Goal: Connect with others: Connect with other users

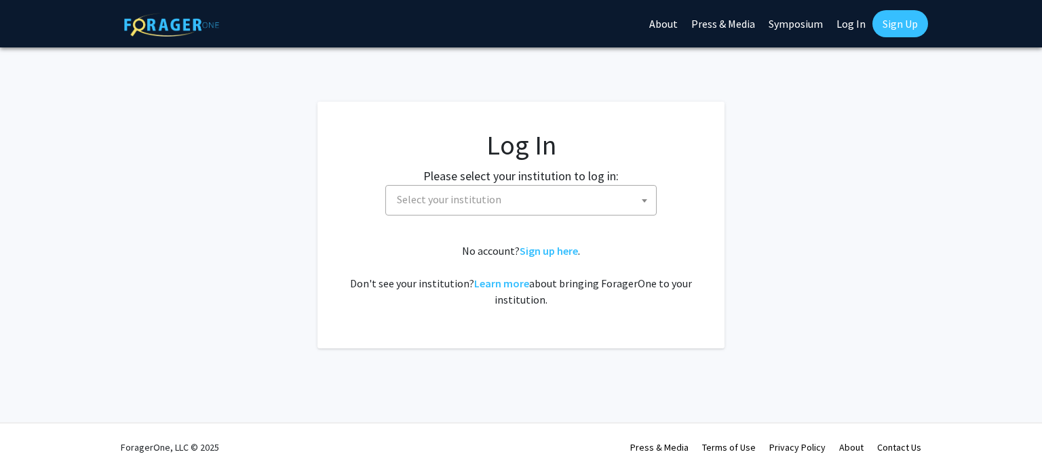
select select
drag, startPoint x: 0, startPoint y: 0, endPoint x: 561, endPoint y: 195, distance: 593.7
click at [561, 195] on span "Select your institution" at bounding box center [523, 200] width 265 height 28
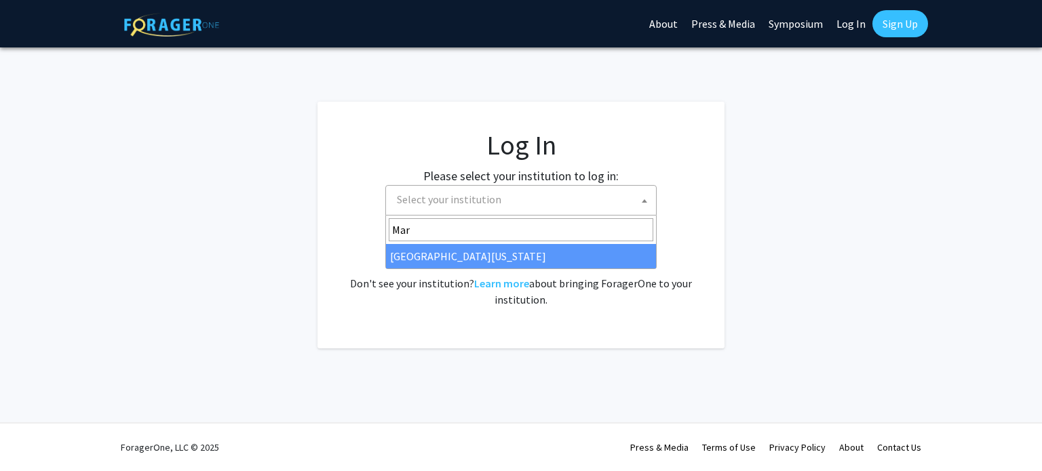
click at [503, 241] on input "Mar" at bounding box center [521, 229] width 265 height 23
type input "Mar"
select select "31"
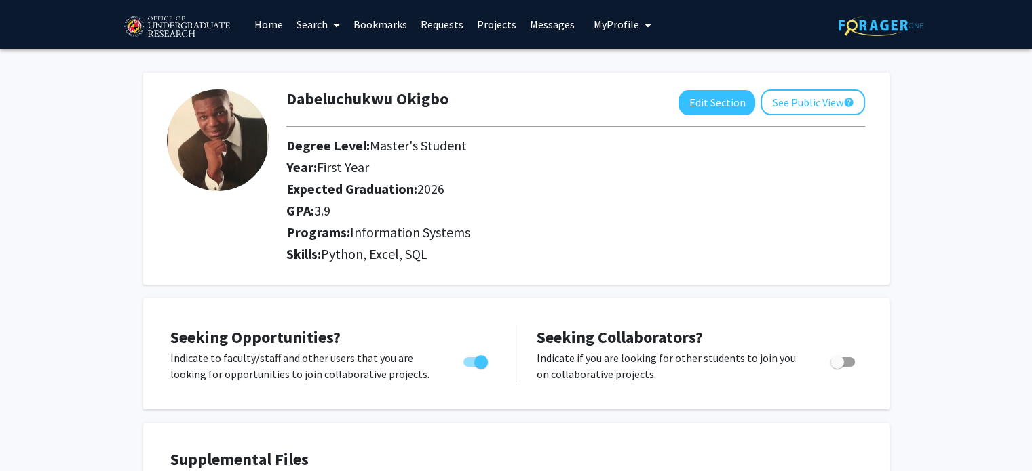
click at [282, 27] on link "Home" at bounding box center [269, 24] width 42 height 47
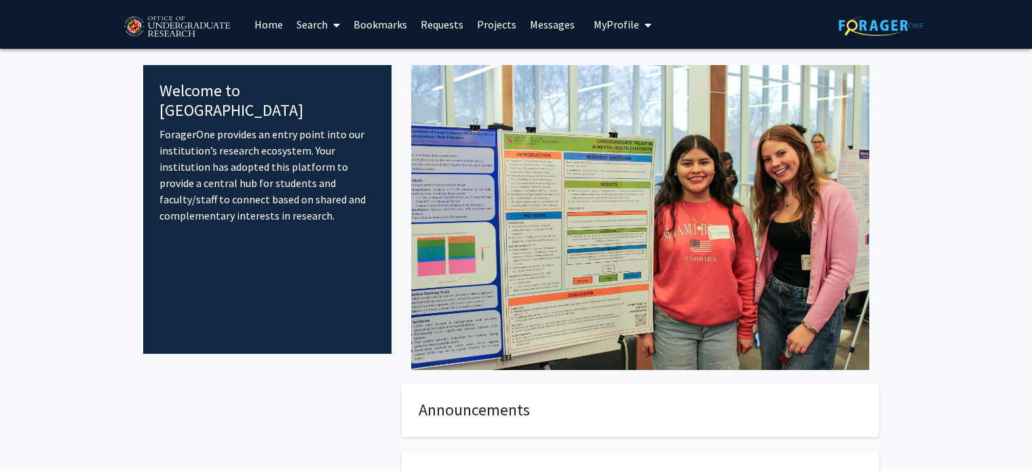
click at [300, 31] on link "Search" at bounding box center [318, 24] width 57 height 47
click at [353, 60] on span "Faculty/Staff" at bounding box center [340, 62] width 100 height 27
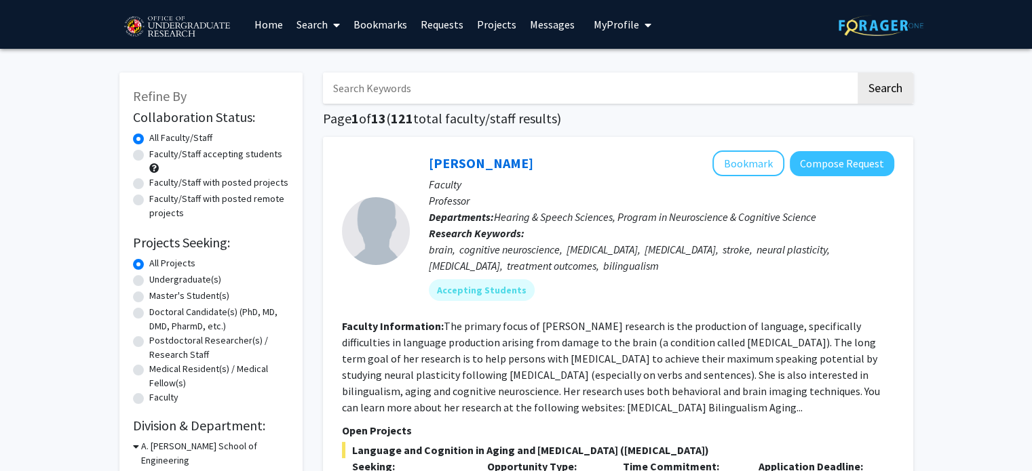
click at [199, 298] on label "Master's Student(s)" at bounding box center [189, 296] width 80 height 14
click at [158, 298] on input "Master's Student(s)" at bounding box center [153, 293] width 9 height 9
radio input "true"
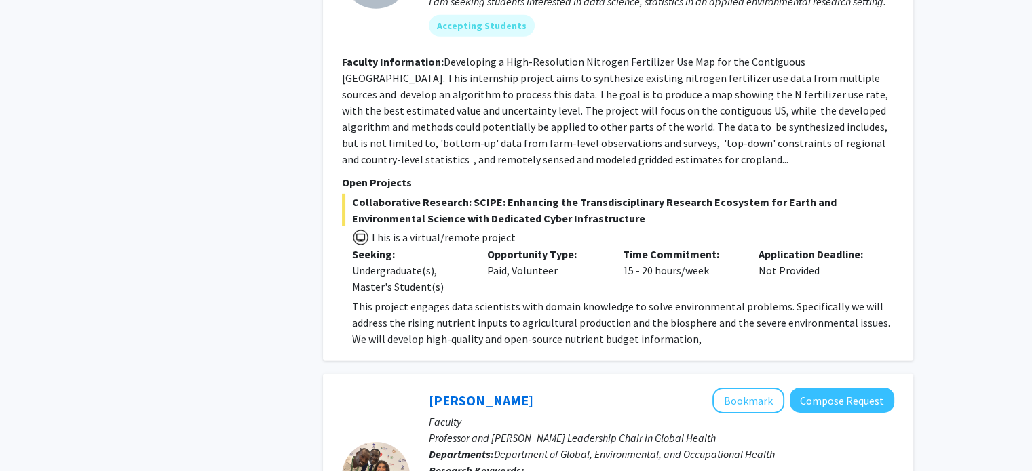
scroll to position [4609, 0]
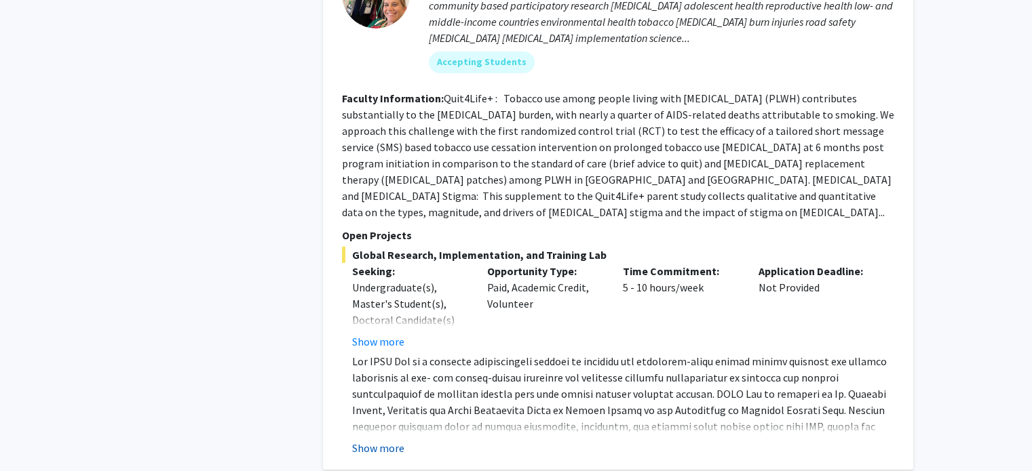
click at [393, 440] on button "Show more" at bounding box center [378, 448] width 52 height 16
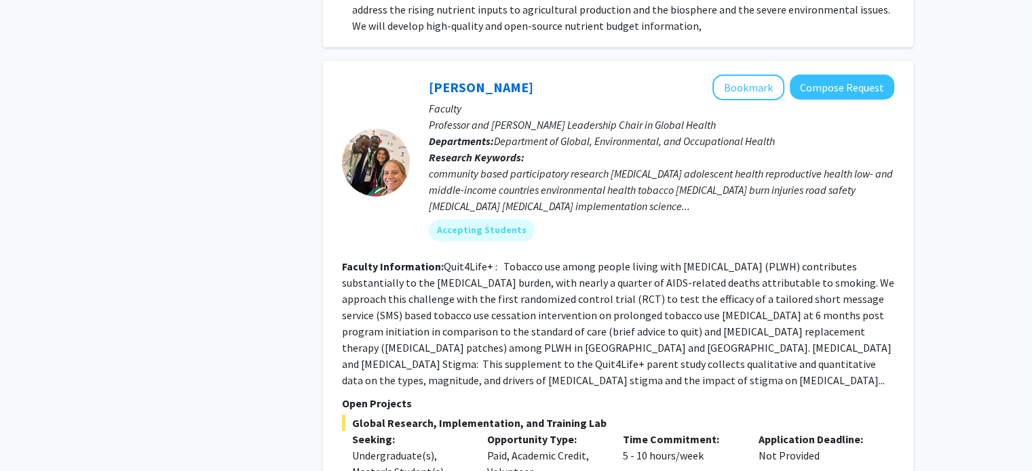
scroll to position [4424, 0]
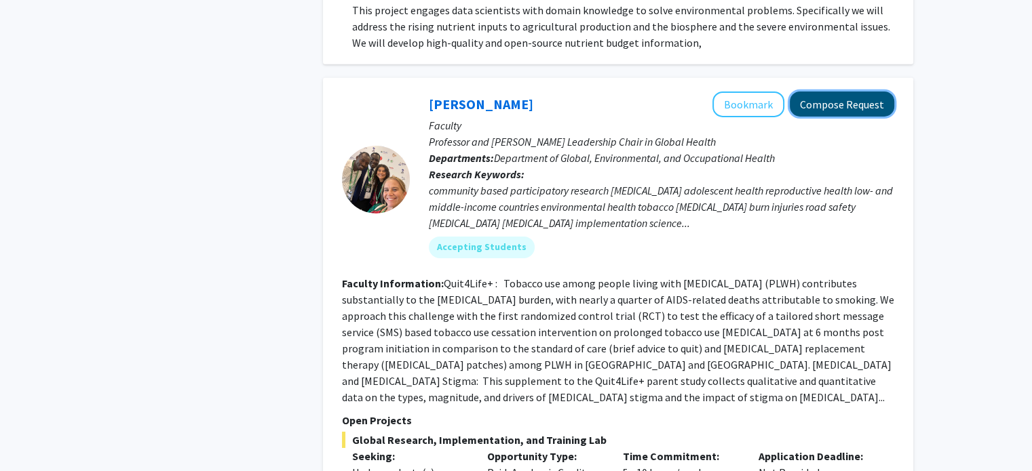
click at [851, 92] on button "Compose Request" at bounding box center [841, 104] width 104 height 25
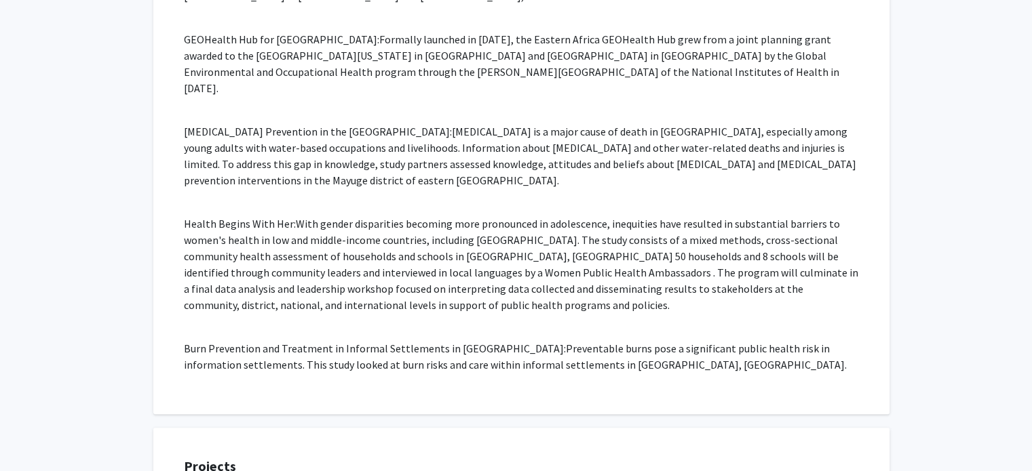
scroll to position [830, 0]
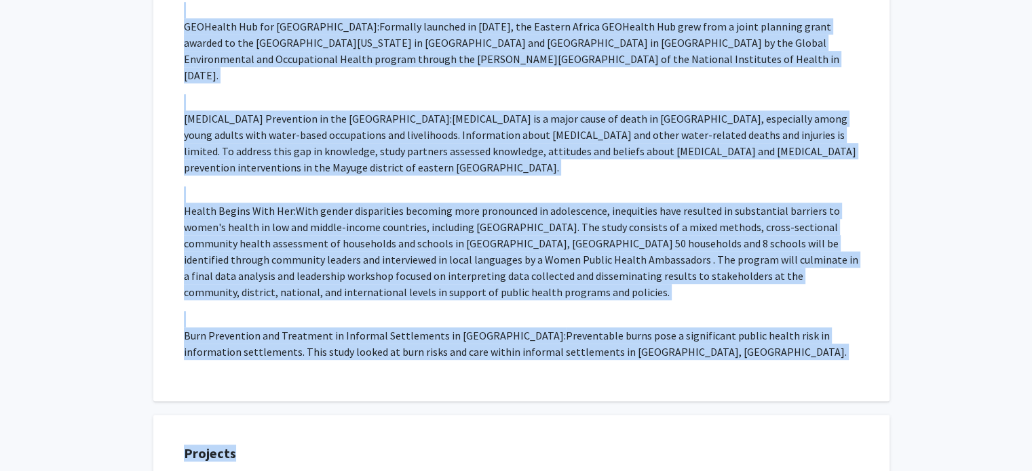
drag, startPoint x: 181, startPoint y: 155, endPoint x: 511, endPoint y: 382, distance: 400.3
click at [511, 382] on div "All Requests Request for [PERSON_NAME] Request for [PERSON_NAME] Departments: D…" at bounding box center [516, 225] width 746 height 1993
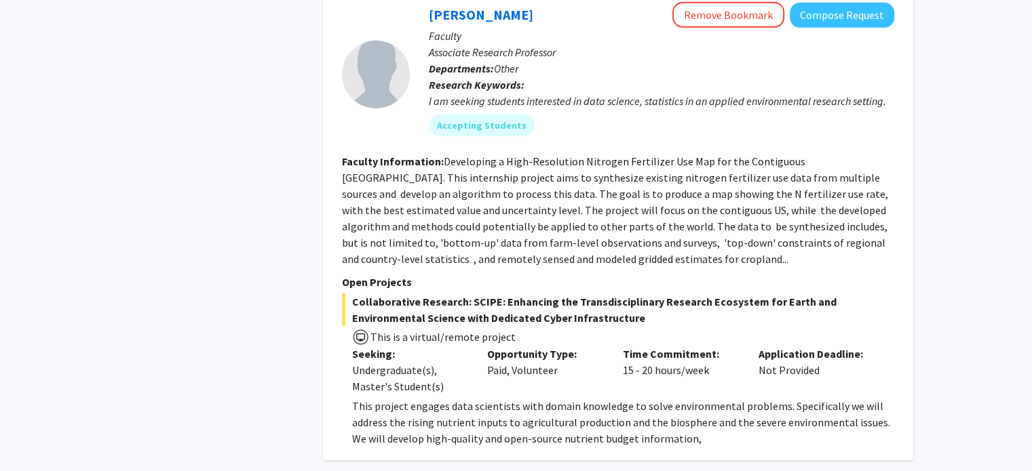
scroll to position [4609, 0]
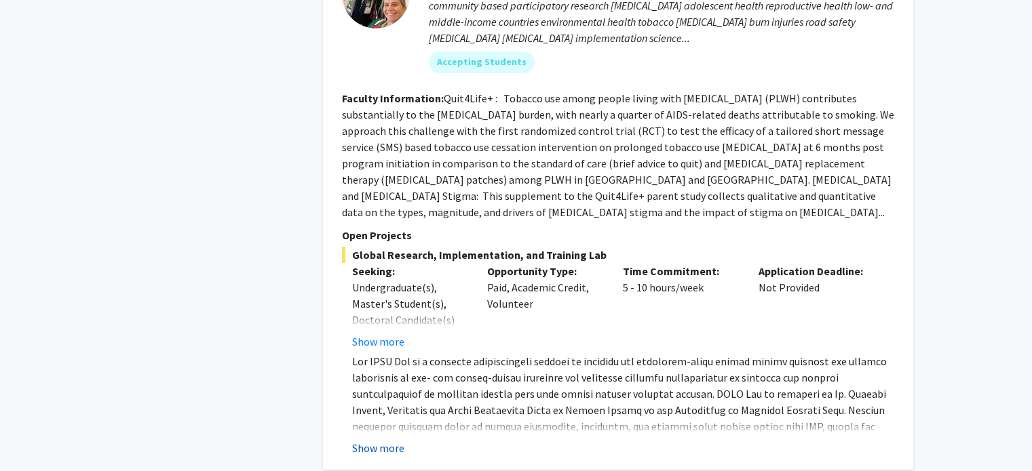
click at [397, 440] on button "Show more" at bounding box center [378, 448] width 52 height 16
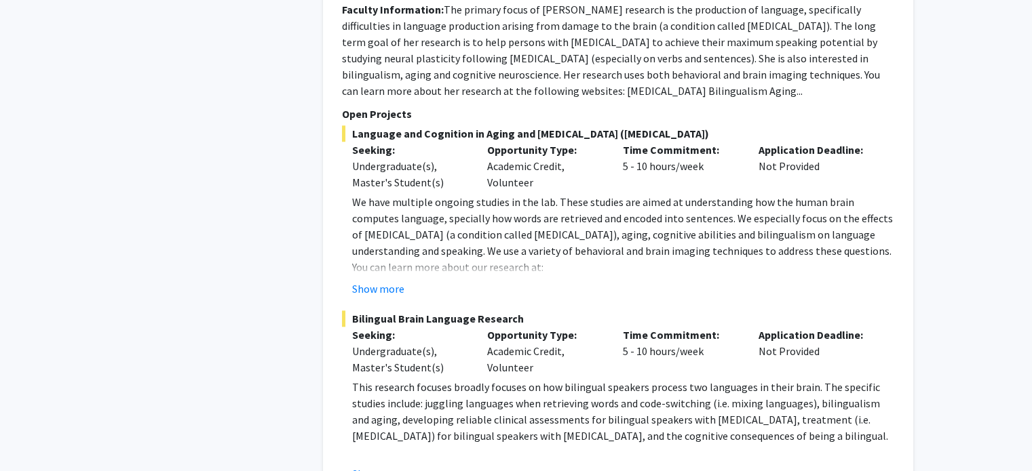
scroll to position [6635, 0]
